Goal: Task Accomplishment & Management: Manage account settings

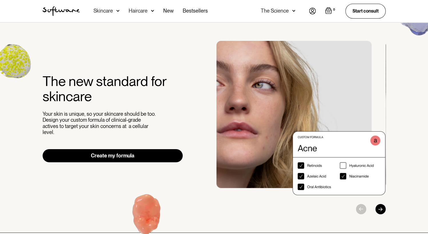
click at [149, 150] on link "Create my formula" at bounding box center [113, 155] width 141 height 13
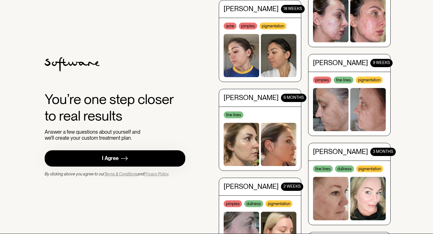
click at [104, 158] on div "I Agree" at bounding box center [110, 158] width 17 height 7
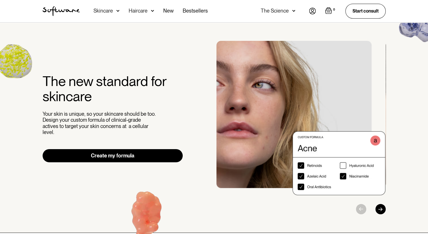
click at [25, 11] on div "Acne Ageing Pigmentation Everyday care Hair Loss Learn Skincare Custom Formulas…" at bounding box center [214, 11] width 428 height 23
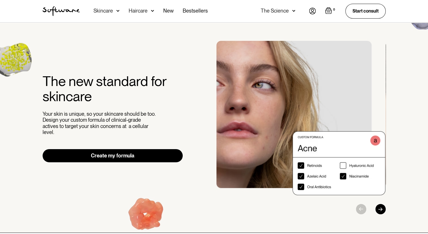
click at [112, 10] on div "Skincare" at bounding box center [103, 11] width 19 height 6
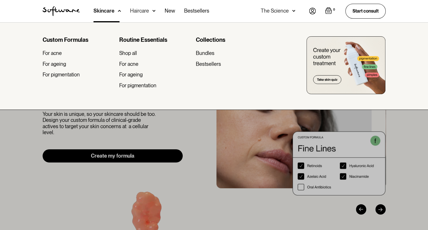
click at [112, 9] on div "Skincare" at bounding box center [104, 11] width 21 height 6
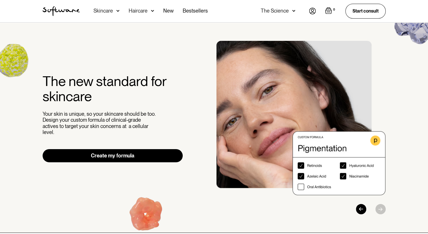
click at [314, 9] on img at bounding box center [312, 11] width 7 height 7
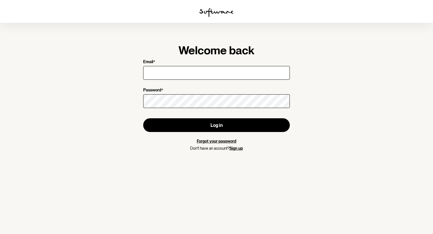
drag, startPoint x: 222, startPoint y: 72, endPoint x: 231, endPoint y: 65, distance: 10.8
click at [222, 72] on input "Email *" at bounding box center [216, 73] width 147 height 14
type input "[EMAIL_ADDRESS][DOMAIN_NAME]"
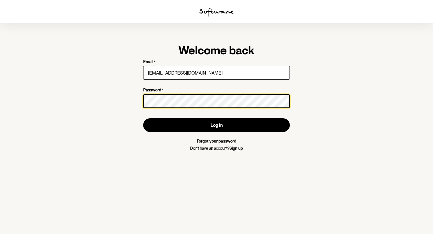
click at [143, 118] on button "Log in" at bounding box center [216, 125] width 147 height 14
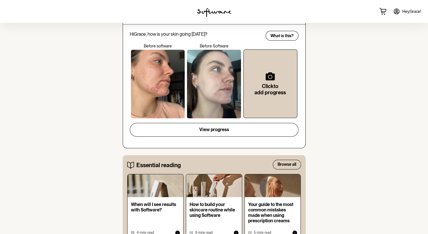
scroll to position [189, 0]
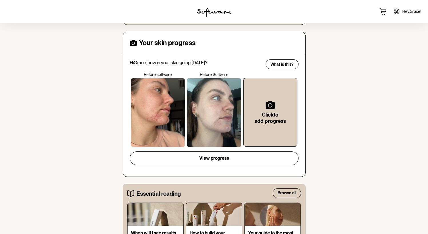
click at [171, 107] on div at bounding box center [158, 112] width 54 height 69
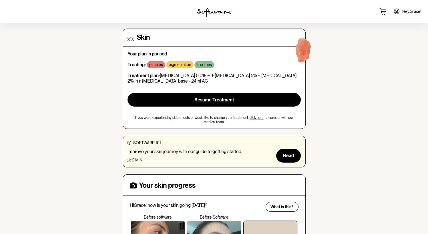
scroll to position [45, 0]
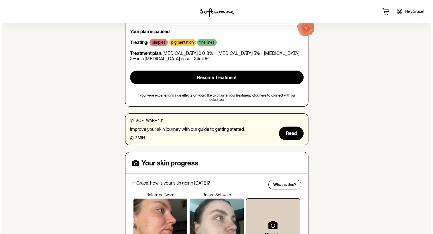
scroll to position [29, 0]
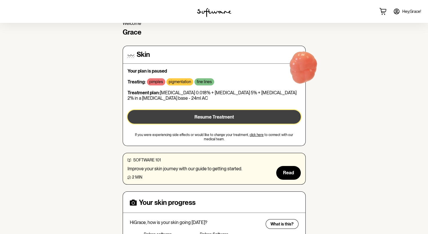
click at [209, 115] on span "Resume Treatment" at bounding box center [214, 116] width 39 height 5
